Goal: Task Accomplishment & Management: Use online tool/utility

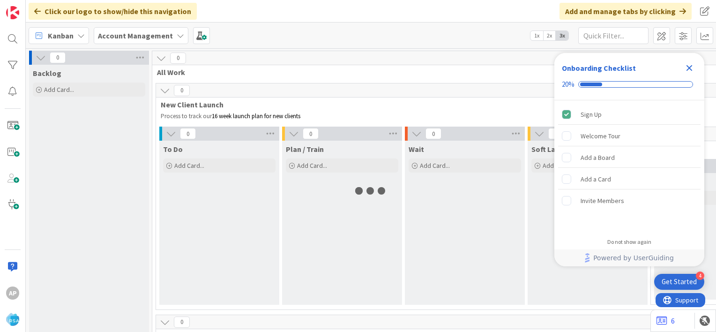
click at [351, 112] on div "Process to track our 16 week launch plan for new clients" at bounding box center [714, 116] width 1111 height 11
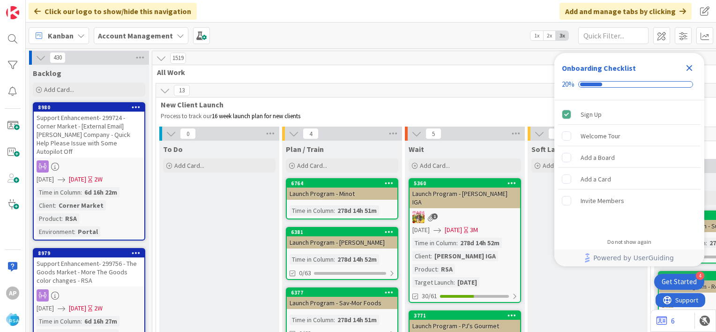
click at [690, 69] on icon "Close Checklist" at bounding box center [689, 67] width 11 height 11
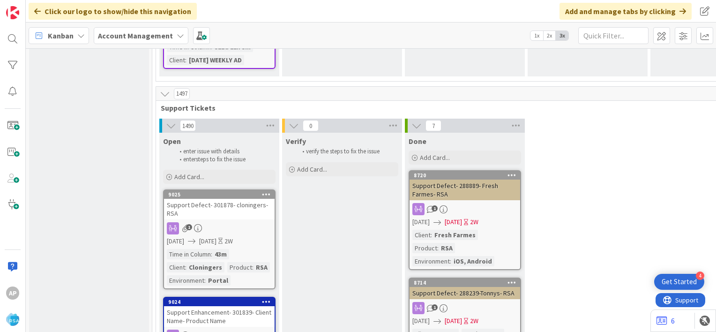
scroll to position [1404, 0]
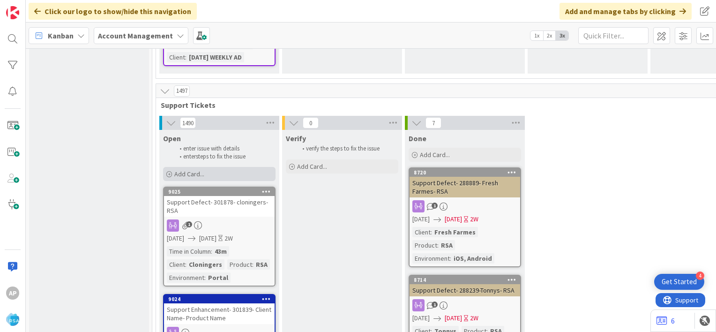
click at [186, 170] on span "Add Card..." at bounding box center [189, 174] width 30 height 8
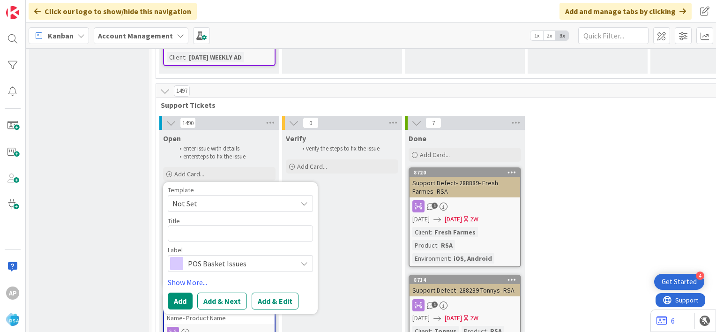
click at [197, 197] on span "Not Set" at bounding box center [231, 203] width 117 height 12
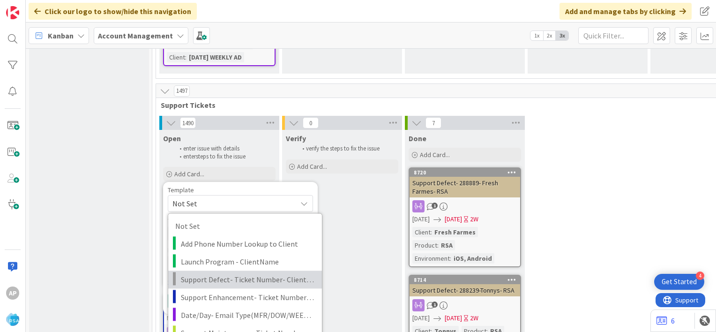
click at [219, 271] on link "Support Defect- Ticket Number- Client Name- Product Name" at bounding box center [245, 280] width 154 height 18
type textarea "x"
type textarea "Support Defect- Ticket Number- Client Name- Product Name"
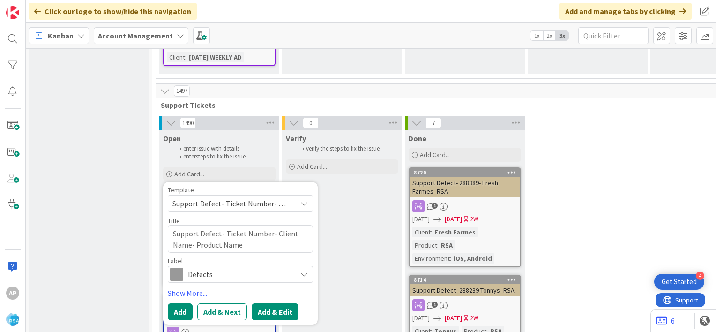
click at [272, 303] on button "Add & Edit" at bounding box center [275, 311] width 47 height 17
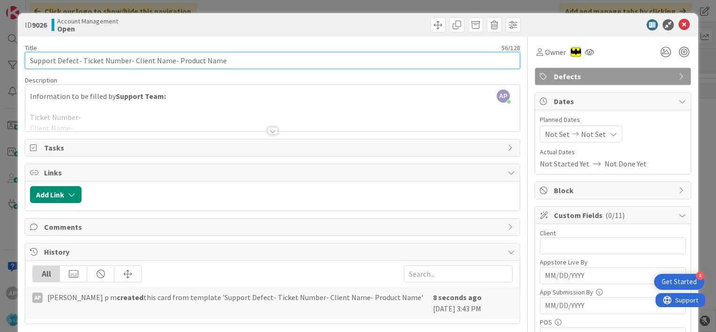
drag, startPoint x: 126, startPoint y: 60, endPoint x: 82, endPoint y: 61, distance: 44.1
click at [82, 61] on input "Support Defect- Ticket Number- Client Name- Product Name" at bounding box center [273, 60] width 496 height 17
paste input "#301871"
click at [84, 61] on input "Support Defect- #301871- Client Name- Product Name" at bounding box center [273, 60] width 496 height 17
drag, startPoint x: 108, startPoint y: 60, endPoint x: 143, endPoint y: 67, distance: 35.7
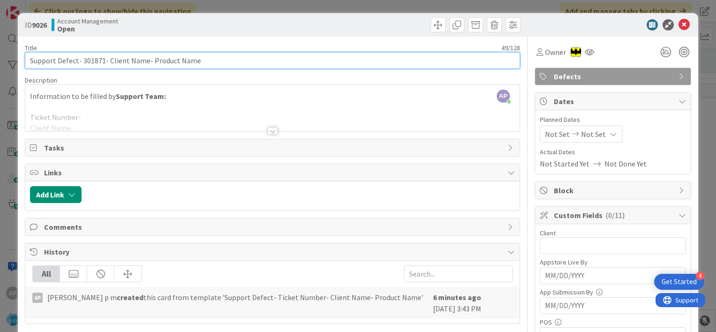
click at [143, 67] on input "Support Defect- 301871- Client Name- Product Name" at bounding box center [273, 60] width 496 height 17
click at [203, 61] on input "Support Defect- 301871- Harvest Town- Product Name" at bounding box center [273, 60] width 496 height 17
type input "Support Defect- 301871- Harvest Town- RSA"
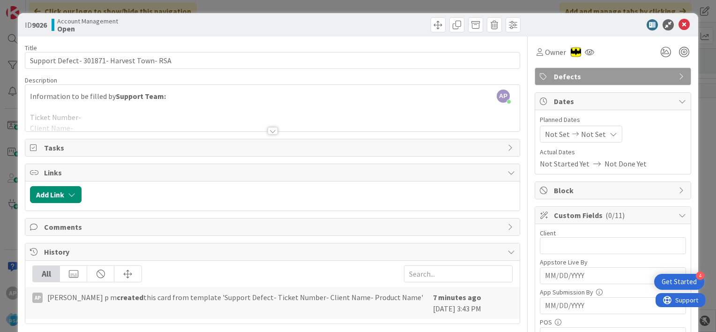
click at [551, 136] on span "Not Set" at bounding box center [557, 133] width 25 height 11
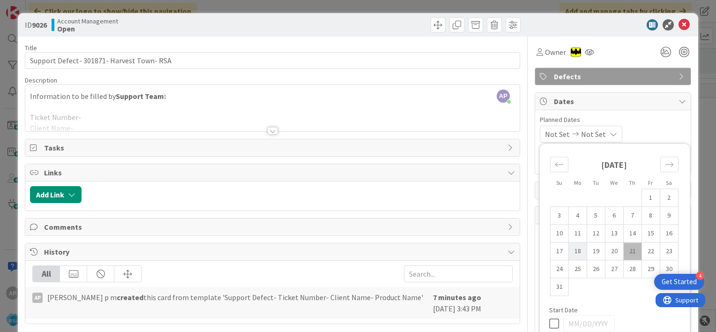
click at [573, 254] on td "18" at bounding box center [578, 251] width 18 height 18
type input "[DATE]"
click at [642, 267] on td "29" at bounding box center [651, 269] width 18 height 18
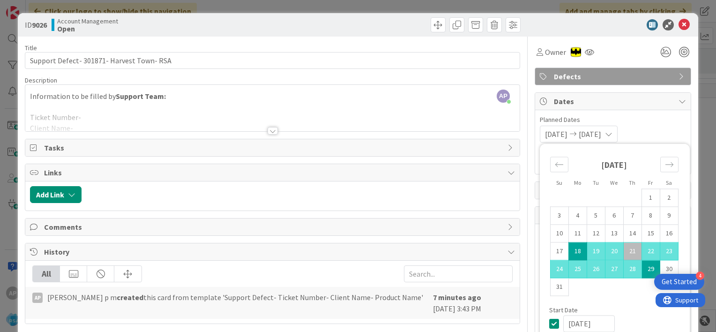
type input "[DATE]"
click at [648, 128] on div "[DATE] [DATE] Su Mo Tu We Th Fr Sa [DATE] 1 2 3 4 5 6 7 8 9 10 11 12 13 14 15 1…" at bounding box center [613, 134] width 146 height 17
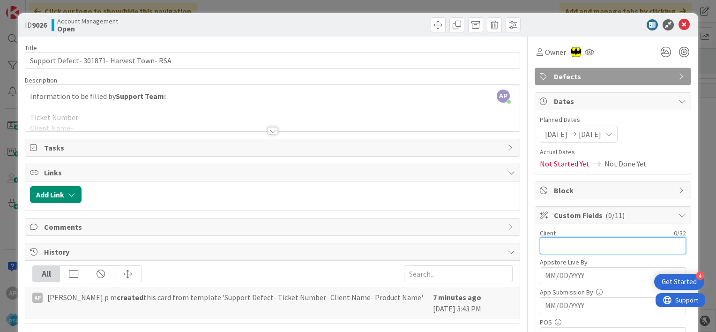
click at [558, 244] on input "text" at bounding box center [613, 245] width 146 height 17
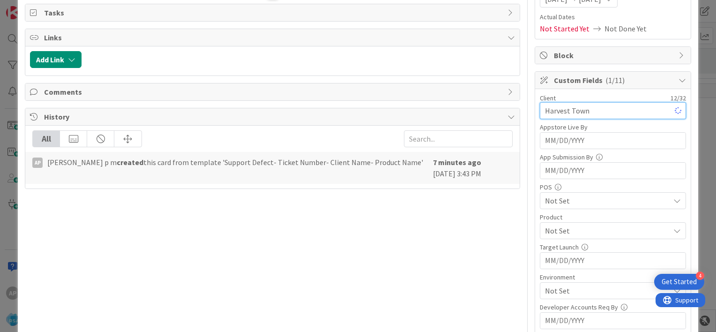
scroll to position [137, 0]
type input "Harvest Town"
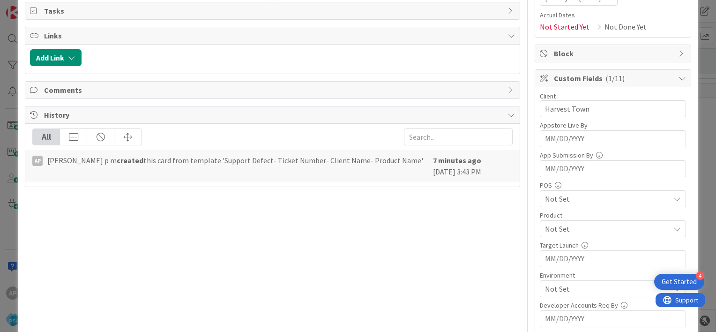
click at [566, 231] on span "Not Set" at bounding box center [607, 228] width 125 height 11
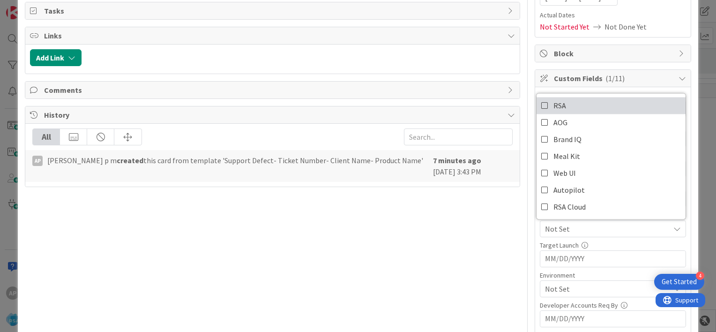
click at [542, 103] on icon at bounding box center [546, 105] width 8 height 14
click at [524, 219] on div "Title 41 / 128 Support Defect- 301871- Harvest Town- RSA Description AP [PERSON…" at bounding box center [358, 215] width 667 height 630
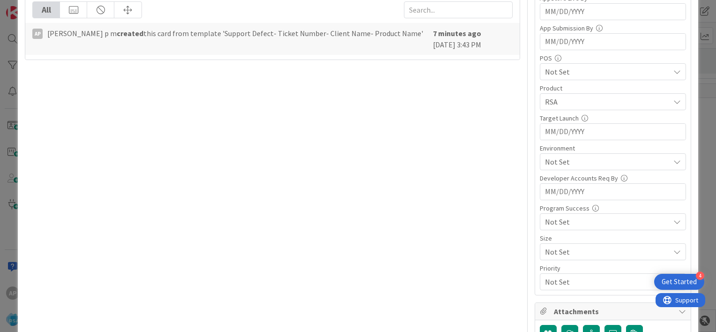
scroll to position [264, 0]
click at [597, 158] on span "Not Set" at bounding box center [607, 161] width 125 height 11
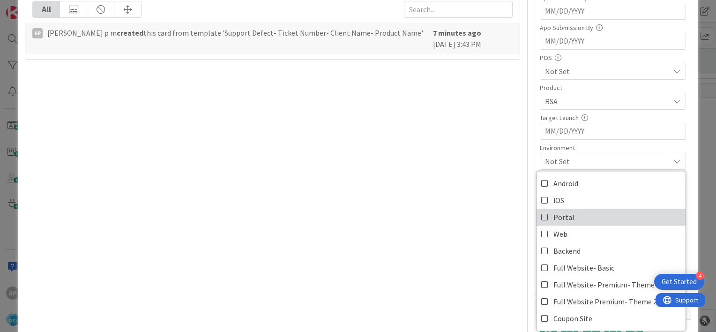
click at [542, 216] on icon at bounding box center [546, 217] width 8 height 14
click at [527, 156] on div "Title 41 / 128 Support Defect- 301871- Harvest Town- RSA Description AP [PERSON…" at bounding box center [358, 87] width 667 height 630
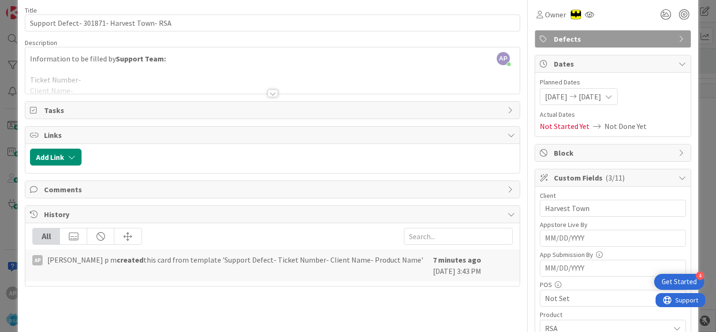
scroll to position [0, 0]
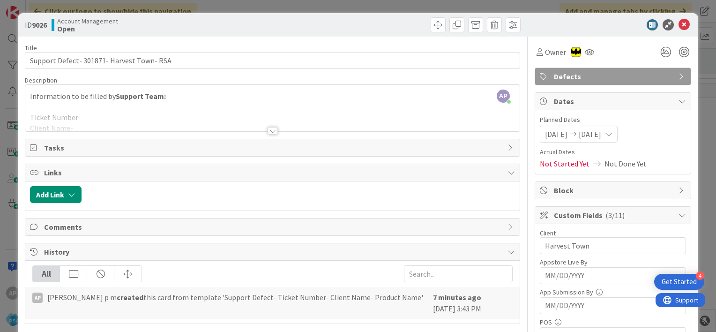
click at [268, 130] on div at bounding box center [273, 131] width 10 height 8
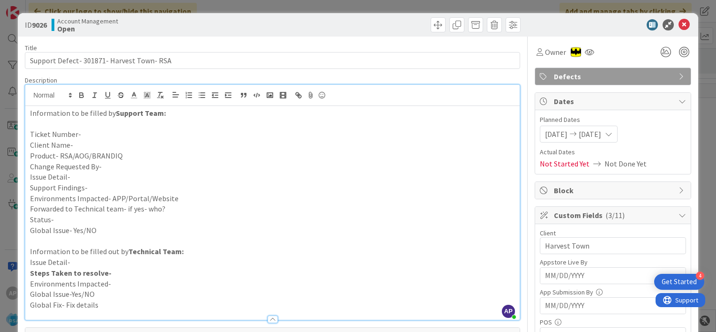
click at [86, 134] on p "Ticket Number-" at bounding box center [272, 134] width 485 height 11
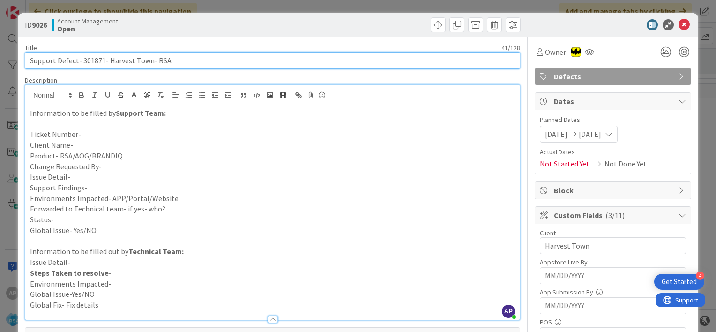
click at [93, 58] on input "Support Defect- 301871- Harvest Town- RSA" at bounding box center [273, 60] width 496 height 17
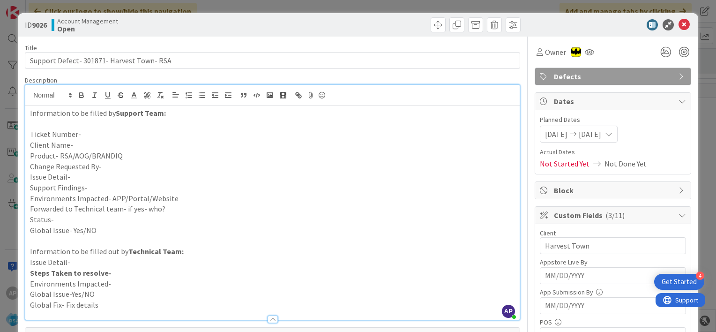
click at [87, 134] on p "Ticket Number-" at bounding box center [272, 134] width 485 height 11
click at [83, 142] on p "Client Name-" at bounding box center [272, 145] width 485 height 11
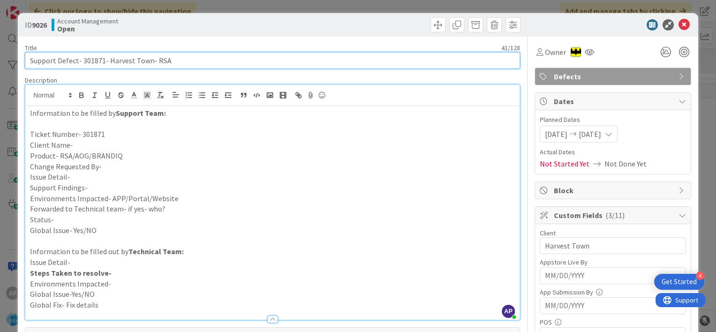
drag, startPoint x: 107, startPoint y: 61, endPoint x: 150, endPoint y: 60, distance: 43.2
click at [150, 60] on input "Support Defect- 301871- Harvest Town- RSA" at bounding box center [273, 60] width 496 height 17
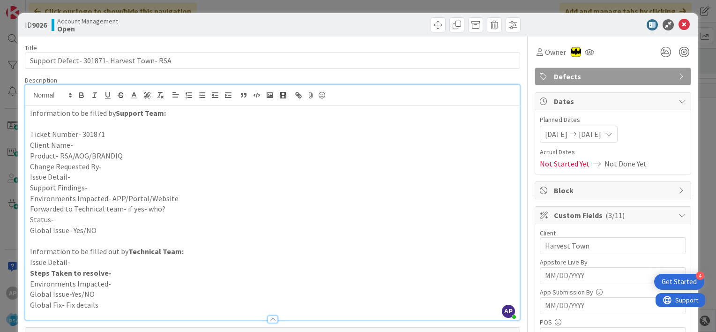
click at [81, 144] on p "Client Name-" at bounding box center [272, 145] width 485 height 11
click at [133, 153] on p "Product- RSA/AOG/BRANDIQ" at bounding box center [272, 156] width 485 height 11
click at [113, 167] on p "Change Requested By-" at bounding box center [272, 166] width 485 height 11
click at [81, 176] on p "Issue Detail-" at bounding box center [272, 177] width 485 height 11
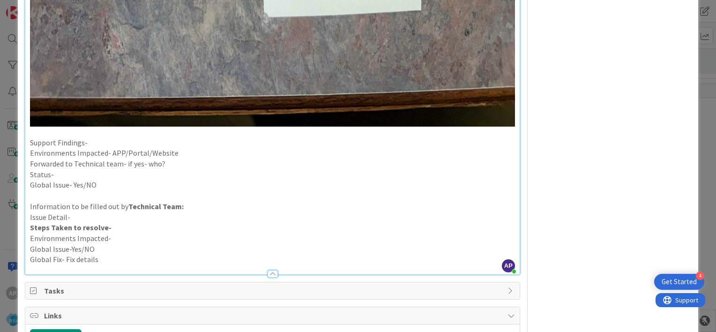
scroll to position [1195, 0]
click at [105, 143] on p "Support Findings-" at bounding box center [272, 142] width 485 height 11
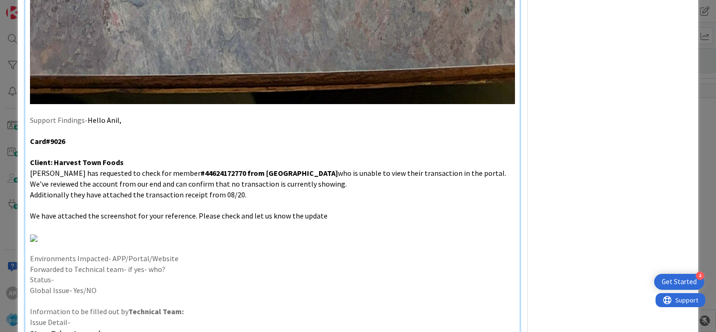
scroll to position [1217, 0]
click at [188, 260] on p "Environments Impacted- APP/Portal/Website" at bounding box center [272, 258] width 485 height 11
click at [183, 269] on p "Forwarded to Technical team- if yes- who?" at bounding box center [272, 269] width 485 height 11
click at [74, 277] on p "Status-" at bounding box center [272, 279] width 485 height 11
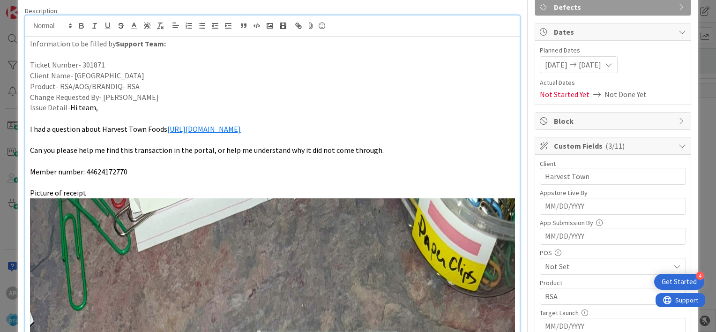
scroll to position [0, 0]
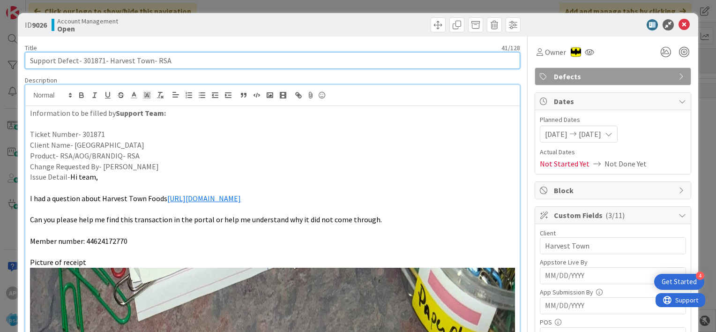
click at [150, 62] on input "Support Defect- 301871- Harvest Town- RSA" at bounding box center [273, 60] width 496 height 17
drag, startPoint x: 151, startPoint y: 60, endPoint x: 80, endPoint y: 60, distance: 70.8
click at [80, 60] on input "Support Defect- 301871- Harvest Town- RSA" at bounding box center [273, 60] width 496 height 17
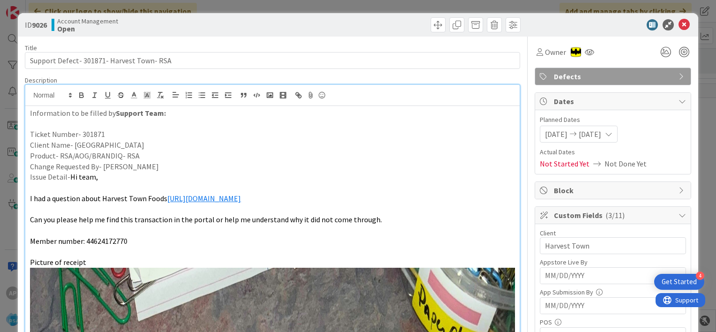
click at [398, 189] on p at bounding box center [272, 187] width 485 height 11
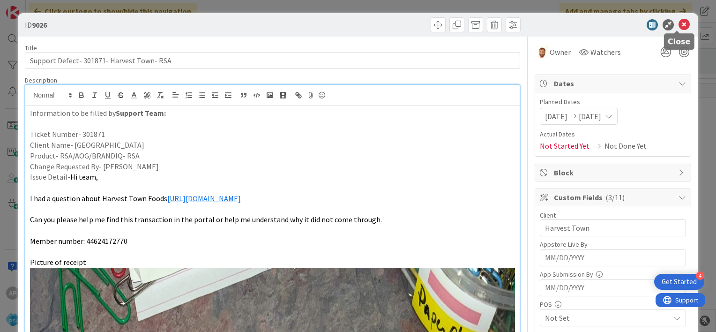
click at [679, 25] on icon at bounding box center [684, 24] width 11 height 11
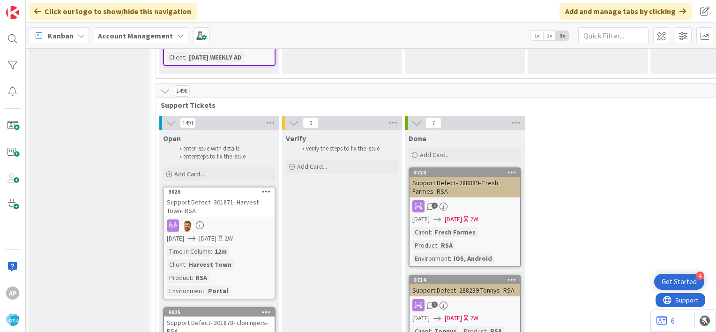
click at [679, 25] on div "Kanban Account Management 1x 2x 3x" at bounding box center [371, 36] width 691 height 26
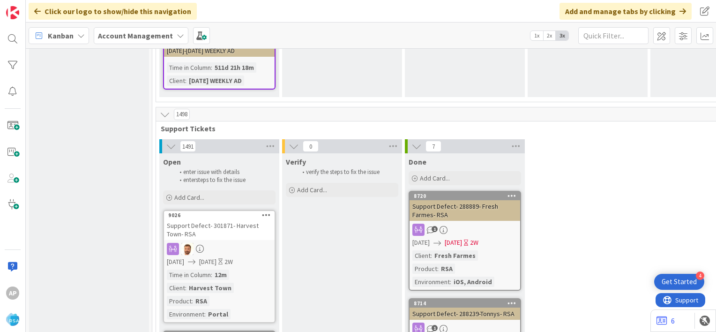
scroll to position [1380, 0]
click at [231, 191] on div "Add Card..." at bounding box center [219, 198] width 113 height 14
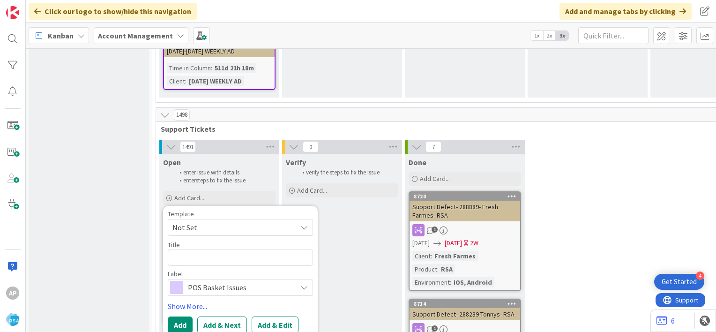
click at [219, 221] on span "Not Set" at bounding box center [231, 227] width 117 height 12
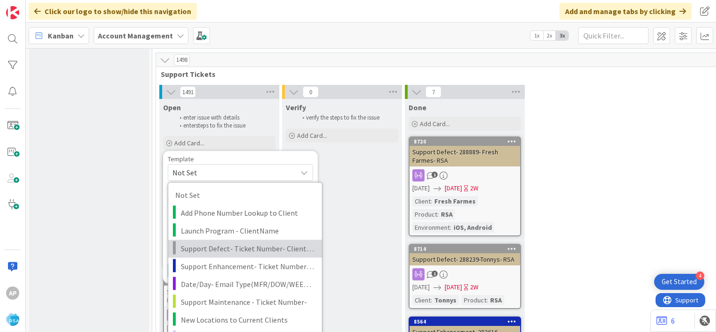
scroll to position [1436, 0]
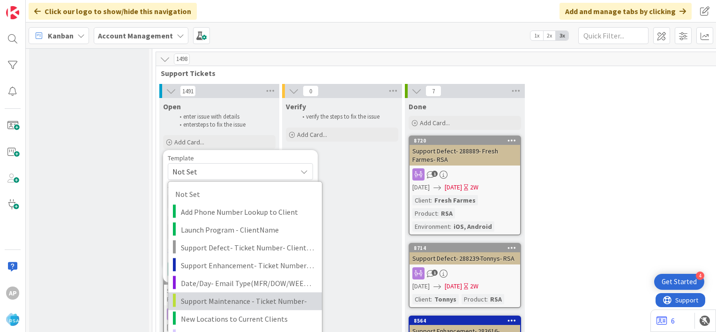
click at [217, 295] on span "Support Maintenance - Ticket Number-" at bounding box center [248, 301] width 134 height 12
type textarea "x"
type textarea "Support Maintenance - Ticket Number-"
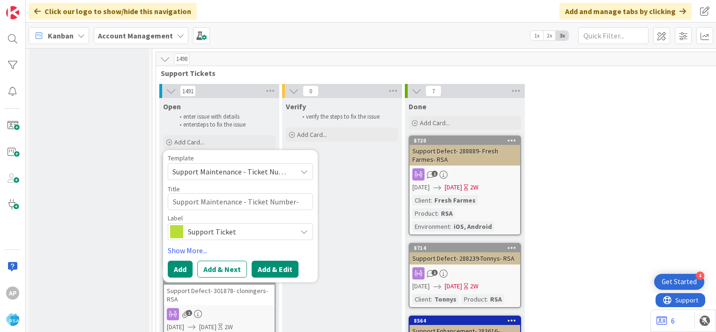
click at [271, 261] on button "Add & Edit" at bounding box center [275, 269] width 47 height 17
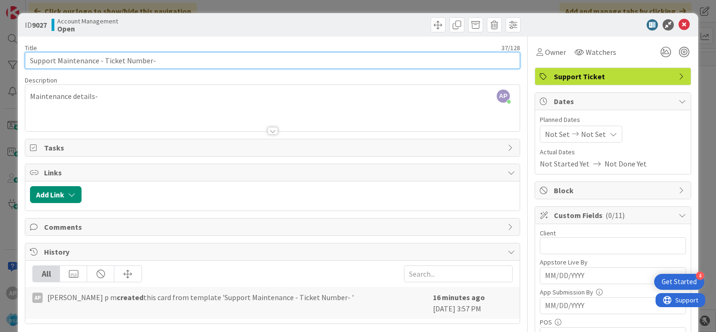
drag, startPoint x: 149, startPoint y: 60, endPoint x: 104, endPoint y: 58, distance: 44.6
click at [104, 58] on input "Support Maintenance - Ticket Number-" at bounding box center [273, 60] width 496 height 17
paste input "#301852"
click at [105, 61] on input "Support Maintenance - #301852-" at bounding box center [273, 60] width 496 height 17
click at [133, 64] on input "Support Maintenance - 301852-" at bounding box center [273, 60] width 496 height 17
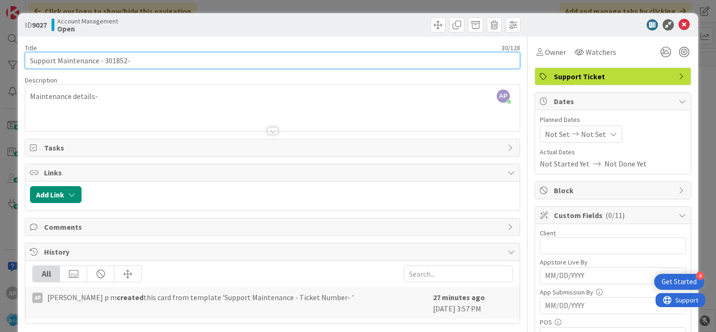
paste input "RSA Mobile API V2 Alert"
type input "Support Maintenance - 301852- RSA Mobile API V2 Alert"
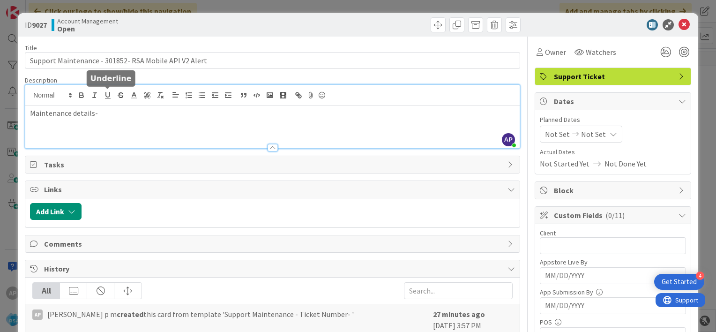
click at [111, 100] on div "AP [PERSON_NAME] p m joined 11 m ago Maintenance details-" at bounding box center [272, 116] width 495 height 63
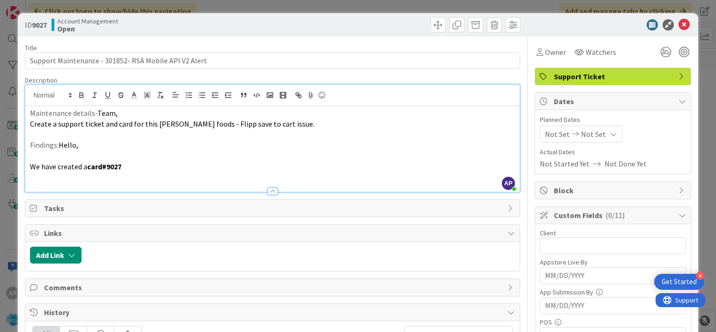
click at [545, 131] on span "Not Set" at bounding box center [557, 133] width 25 height 11
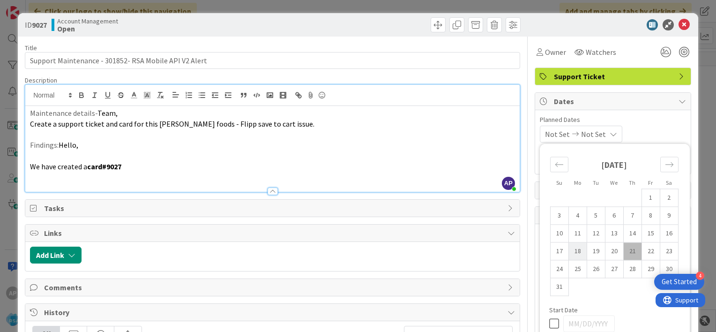
click at [570, 246] on td "18" at bounding box center [578, 251] width 18 height 18
type input "[DATE]"
click at [645, 270] on td "29" at bounding box center [651, 269] width 18 height 18
type input "[DATE]"
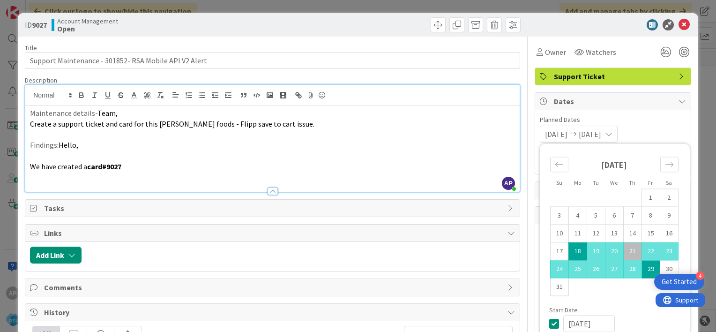
click at [654, 136] on div "[DATE] [DATE] Su Mo Tu We Th Fr Sa [DATE] 1 2 3 4 5 6 7 8 9 10 11 12 13 14 15 1…" at bounding box center [613, 134] width 146 height 17
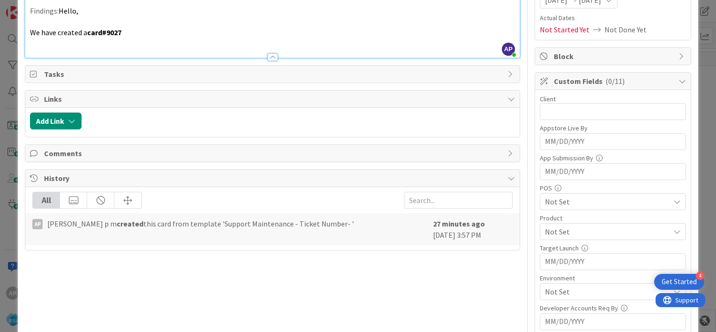
scroll to position [137, 0]
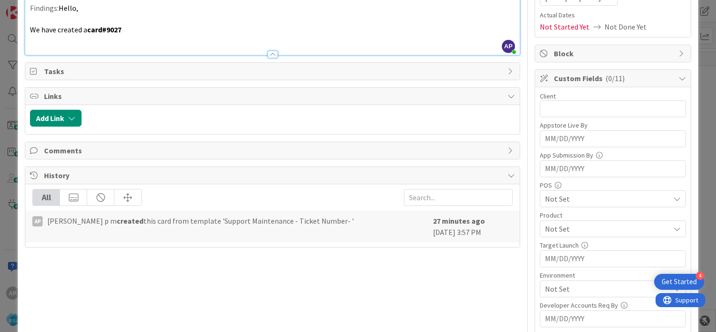
click at [553, 229] on span "Not Set" at bounding box center [607, 228] width 125 height 11
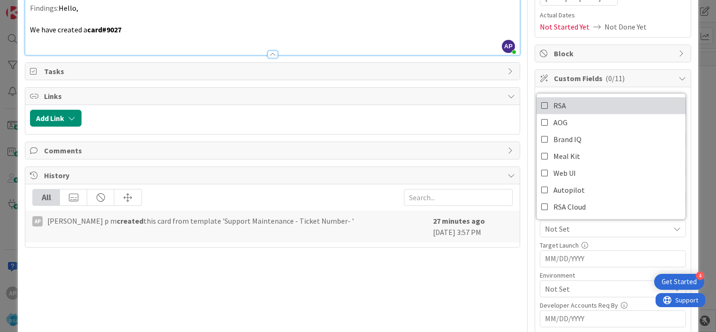
click at [542, 105] on icon at bounding box center [546, 105] width 8 height 14
click at [527, 238] on div "Title 53 / 128 Support Maintenance - 301852- RSA Mobile API V2 Alert Descriptio…" at bounding box center [358, 215] width 667 height 630
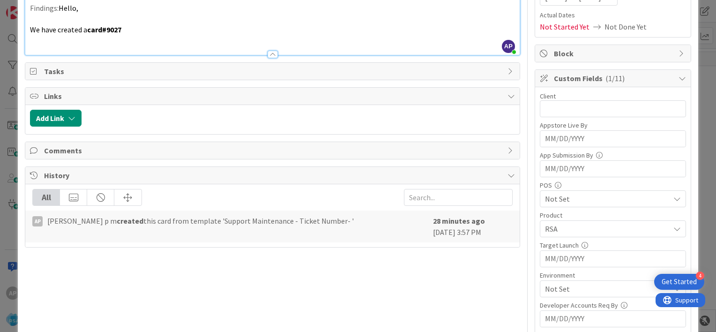
click at [546, 285] on span "Not Set" at bounding box center [607, 288] width 125 height 11
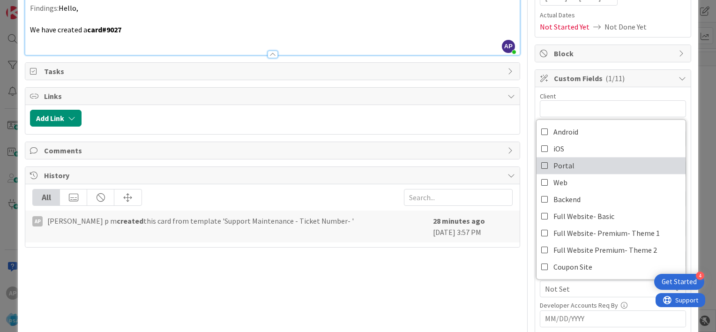
click at [542, 163] on icon at bounding box center [546, 165] width 8 height 14
click at [525, 256] on div "Title 53 / 128 Support Maintenance - 301852- RSA Mobile API V2 Alert Descriptio…" at bounding box center [358, 215] width 667 height 630
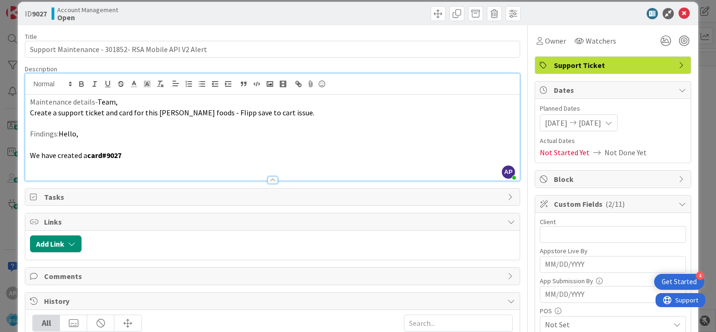
scroll to position [0, 0]
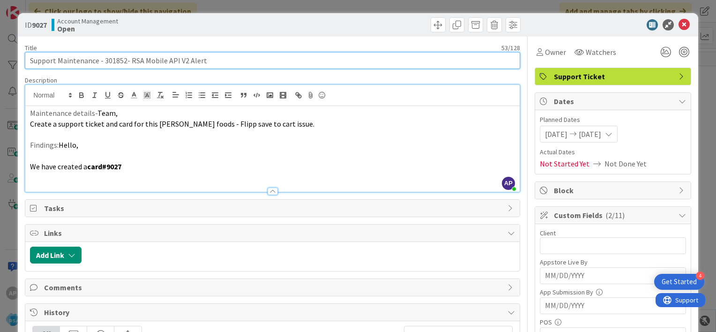
drag, startPoint x: 103, startPoint y: 61, endPoint x: 203, endPoint y: 58, distance: 99.9
click at [203, 58] on input "Support Maintenance - 301852- RSA Mobile API V2 Alert" at bounding box center [273, 60] width 496 height 17
